Goal: Transaction & Acquisition: Purchase product/service

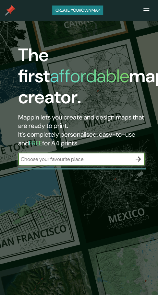
click at [71, 159] on input "text" at bounding box center [74, 159] width 113 height 7
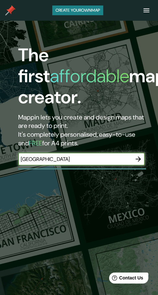
type input "valencia"
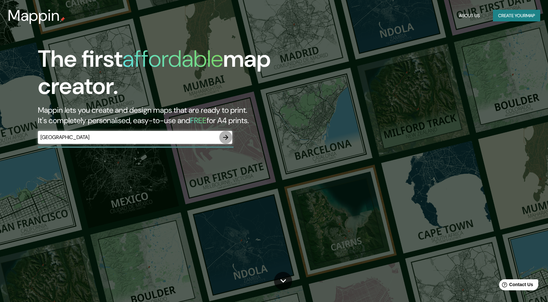
click at [157, 138] on icon "button" at bounding box center [226, 138] width 8 height 8
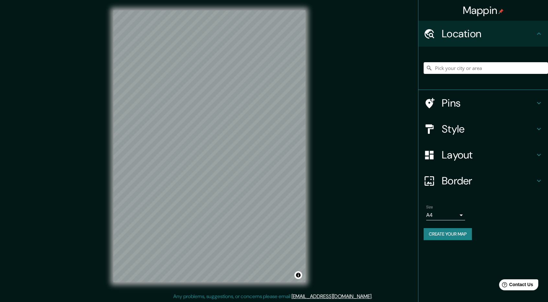
scroll to position [1, 0]
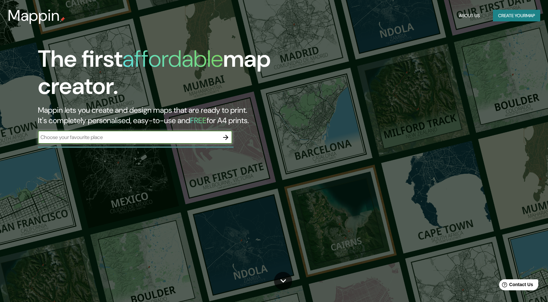
click at [157, 138] on input "text" at bounding box center [128, 137] width 181 height 7
type input "valencia"
drag, startPoint x: 222, startPoint y: 137, endPoint x: 227, endPoint y: 136, distance: 4.9
click at [157, 136] on icon "button" at bounding box center [226, 138] width 8 height 8
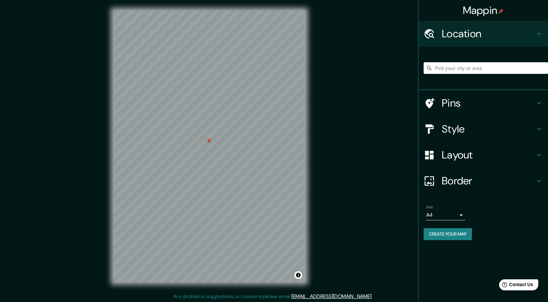
click at [157, 128] on h4 "Style" at bounding box center [488, 128] width 93 height 13
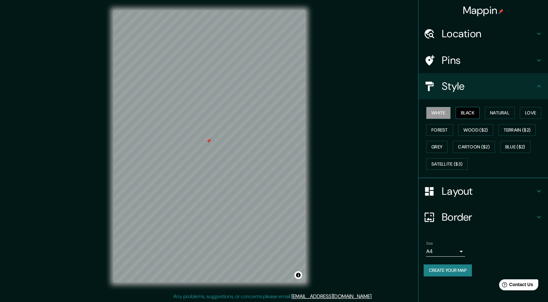
click at [157, 112] on button "Black" at bounding box center [468, 113] width 24 height 12
click at [157, 113] on button "Natural" at bounding box center [500, 113] width 30 height 12
click at [157, 110] on button "Black" at bounding box center [468, 113] width 24 height 12
drag, startPoint x: 492, startPoint y: 113, endPoint x: 502, endPoint y: 114, distance: 10.5
click at [157, 113] on button "Natural" at bounding box center [500, 113] width 30 height 12
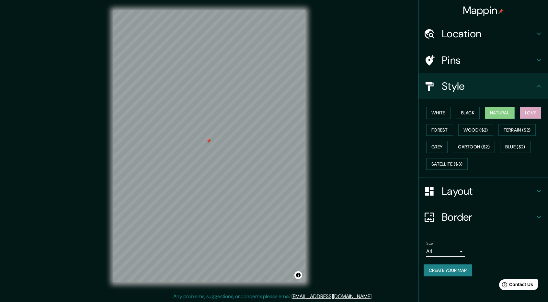
click at [157, 116] on button "Love" at bounding box center [530, 113] width 21 height 12
click at [157, 130] on button "Forest" at bounding box center [439, 130] width 27 height 12
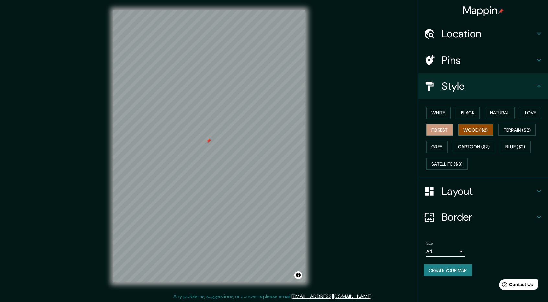
click at [157, 130] on button "Wood ($2)" at bounding box center [476, 130] width 35 height 12
click at [157, 129] on button "Terrain ($2)" at bounding box center [518, 130] width 38 height 12
click at [157, 130] on button "Wood ($2)" at bounding box center [476, 130] width 35 height 12
click at [157, 150] on button "Grey" at bounding box center [436, 147] width 21 height 12
click at [157, 125] on button "Forest" at bounding box center [439, 130] width 27 height 12
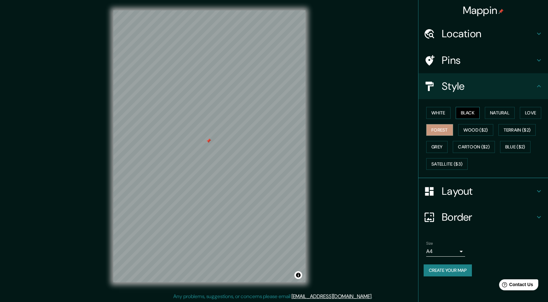
click at [157, 116] on button "Black" at bounding box center [468, 113] width 24 height 12
drag, startPoint x: 499, startPoint y: 117, endPoint x: 520, endPoint y: 117, distance: 20.7
click at [157, 117] on button "Natural" at bounding box center [500, 113] width 30 height 12
click at [157, 114] on button "Love" at bounding box center [530, 113] width 21 height 12
click at [157, 116] on button "White" at bounding box center [438, 113] width 24 height 12
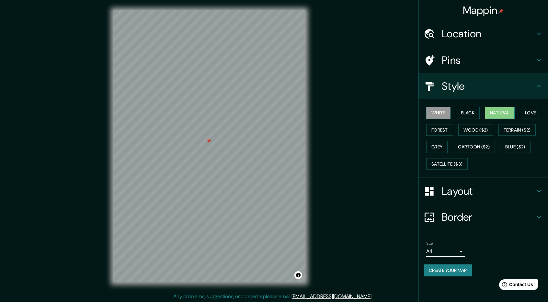
click at [157, 112] on button "Natural" at bounding box center [500, 113] width 30 height 12
click at [157, 269] on button "Create your map" at bounding box center [448, 270] width 48 height 12
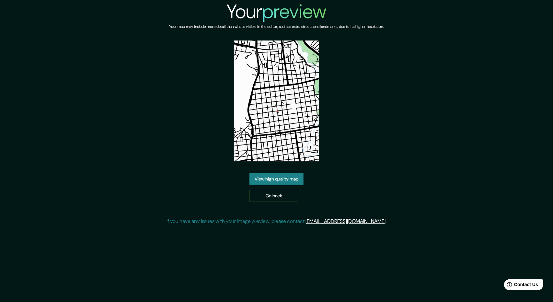
click at [299, 178] on link "View high quality map" at bounding box center [277, 179] width 54 height 12
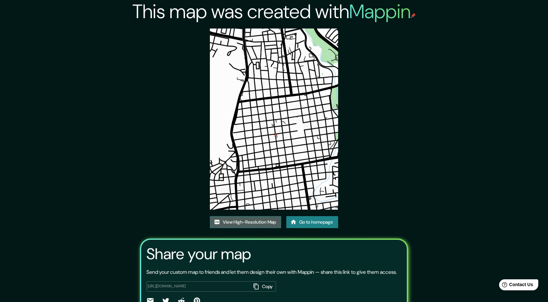
click at [263, 223] on link "View High-Resolution Map" at bounding box center [245, 222] width 71 height 12
